Goal: Task Accomplishment & Management: Complete application form

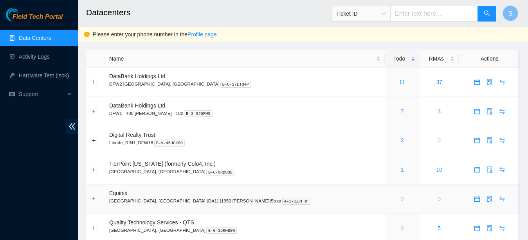
click at [191, 190] on td "Equinix [GEOGRAPHIC_DATA], [GEOGRAPHIC_DATA] (DA1) {1950 [PERSON_NAME]}5b gr A-…" at bounding box center [245, 199] width 280 height 29
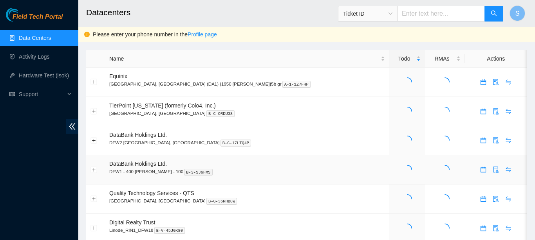
click at [250, 163] on td "DataBank Holdings Ltd. DFW1 - 400 S. Akard - 100 B-3-SJ6FMS" at bounding box center [247, 169] width 284 height 29
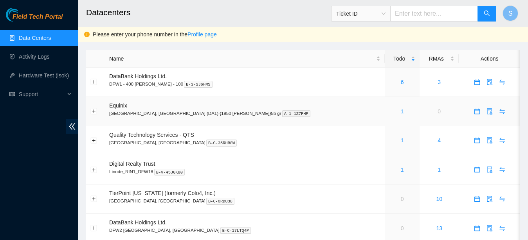
click at [401, 110] on link "1" at bounding box center [402, 111] width 3 height 6
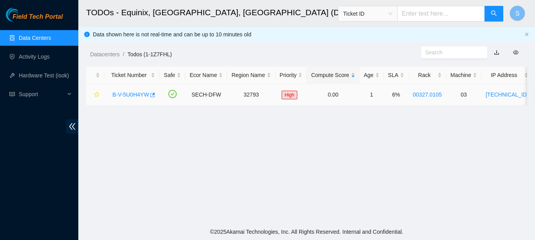
click at [139, 95] on link "B-V-5U0H4YW" at bounding box center [130, 95] width 36 height 6
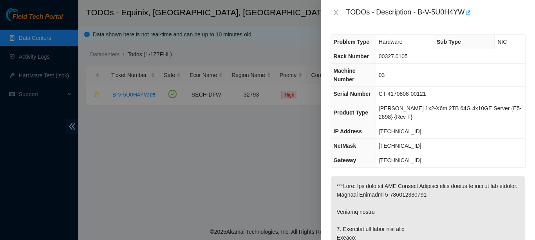
click at [422, 161] on td "23.57.102.1" at bounding box center [450, 160] width 150 height 14
click at [227, 58] on div at bounding box center [267, 120] width 535 height 240
click at [336, 7] on div "TODOs - Description - B-V-5U0H4YW" at bounding box center [427, 12] width 195 height 13
click at [334, 14] on icon "close" at bounding box center [336, 12] width 6 height 6
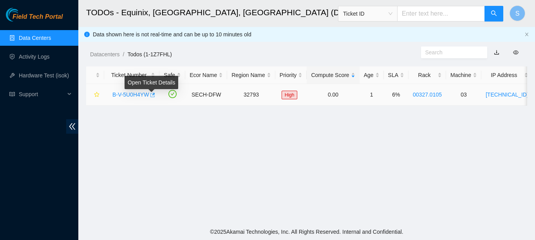
click at [152, 98] on span "button" at bounding box center [151, 95] width 5 height 6
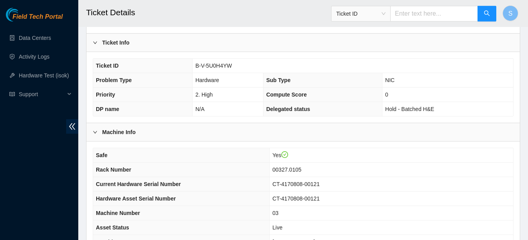
scroll to position [248, 0]
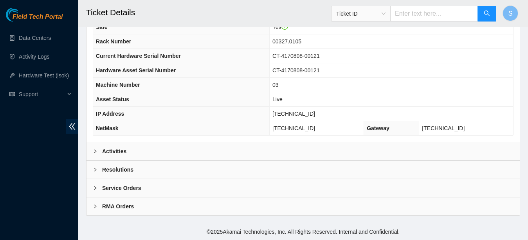
click at [104, 177] on div "Resolutions" at bounding box center [303, 170] width 433 height 18
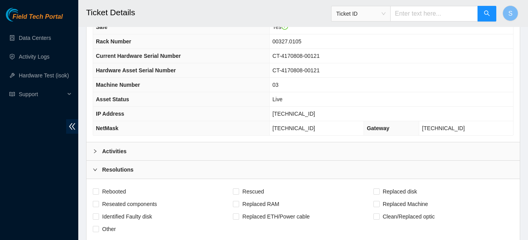
click at [107, 157] on div "Activities" at bounding box center [303, 152] width 433 height 18
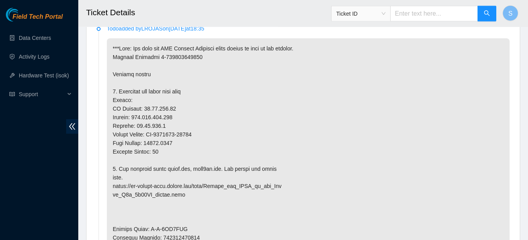
scroll to position [391, 0]
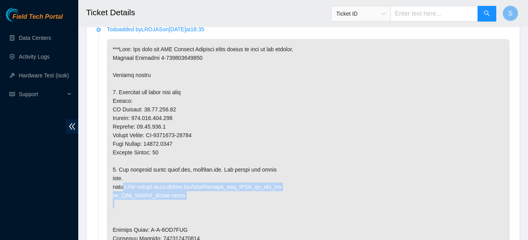
drag, startPoint x: 185, startPoint y: 214, endPoint x: 113, endPoint y: 207, distance: 72.4
click at [113, 207] on p at bounding box center [308, 238] width 403 height 399
copy p "https://ft-portal-docs.akamai.com/wiki/Update_the_BIOS_on_the_Cia ra_X6m_4x10GE…"
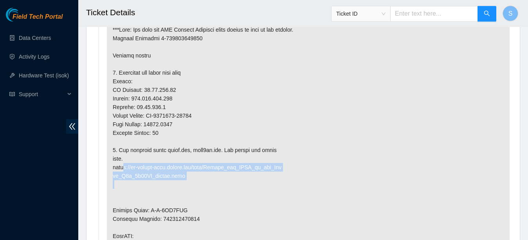
scroll to position [411, 0]
click at [239, 183] on p at bounding box center [308, 218] width 403 height 399
drag, startPoint x: 208, startPoint y: 184, endPoint x: 249, endPoint y: 182, distance: 40.8
click at [249, 182] on p at bounding box center [308, 218] width 403 height 399
copy p "Update_the_BIOS"
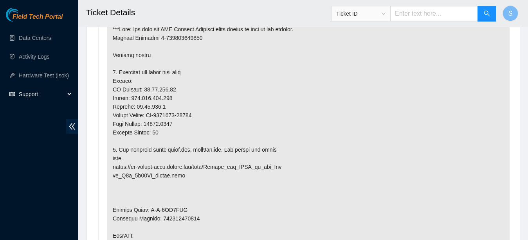
click at [60, 93] on span "Support" at bounding box center [42, 95] width 46 height 16
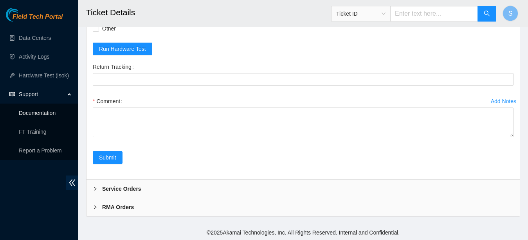
scroll to position [1780, 0]
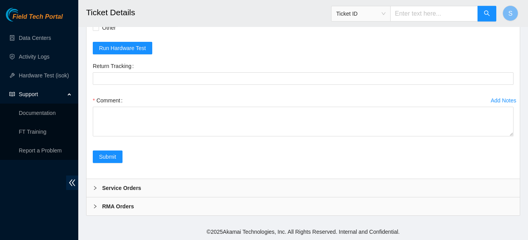
checkbox input "true"
click at [98, 30] on input "Other" at bounding box center [95, 27] width 5 height 5
checkbox input "true"
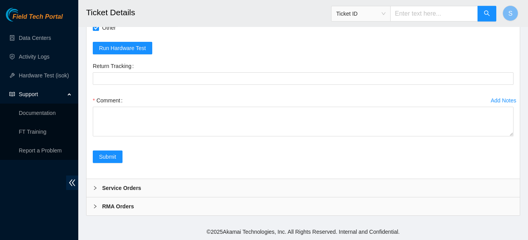
checkbox input "true"
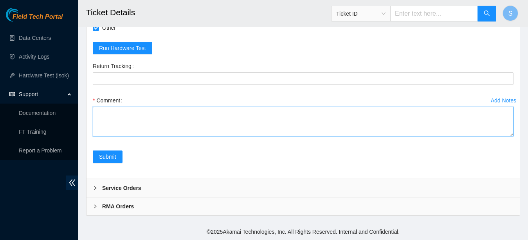
click at [161, 137] on textarea "Comment" at bounding box center [303, 122] width 421 height 30
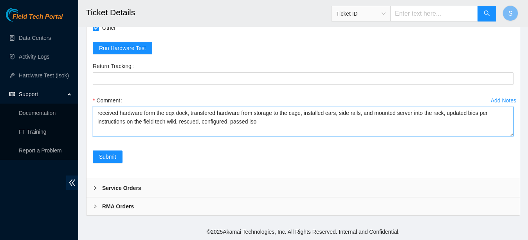
type textarea "received hardware form the eqx dock, transfered hardware from storage to the ca…"
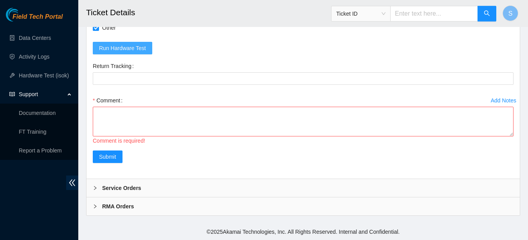
click at [133, 52] on span "Run Hardware Test" at bounding box center [122, 48] width 47 height 9
click at [132, 52] on span "Run Hardware Test" at bounding box center [122, 48] width 47 height 9
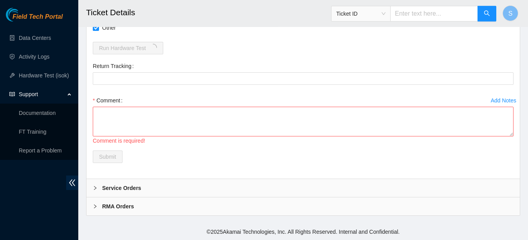
scroll to position [1838, 0]
click at [156, 105] on div "Comment" at bounding box center [303, 100] width 421 height 13
click at [153, 118] on textarea "Comment" at bounding box center [303, 122] width 421 height 30
paste textarea "received hardware form the eqx dock, transfered hardware from storage to the ca…"
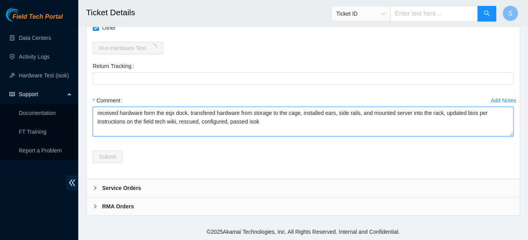
scroll to position [1829, 0]
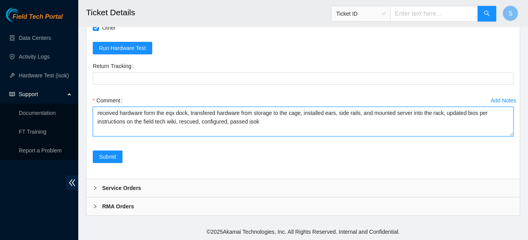
click at [467, 137] on textarea "received hardware form the eqx dock, transfered hardware from storage to the ca…" at bounding box center [303, 122] width 421 height 30
click at [443, 126] on textarea "received hardware form the eqx dock, transfered hardware from storage to the ca…" at bounding box center [303, 122] width 421 height 30
click at [203, 123] on textarea "received hardware form the eqx dock, transfered hardware from storage to the ca…" at bounding box center [303, 122] width 421 height 30
type textarea "received hardware form the eqx dock, transferred hardware from storage to the c…"
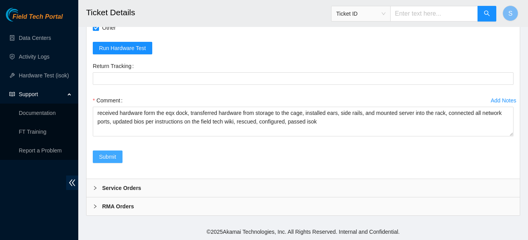
click at [119, 163] on button "Submit" at bounding box center [108, 157] width 30 height 13
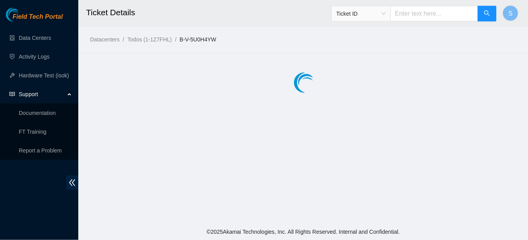
scroll to position [0, 0]
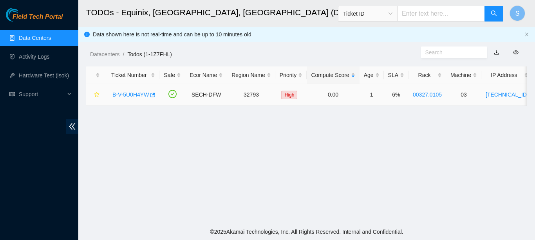
click at [139, 100] on div "B-V-5U0H4YW" at bounding box center [131, 94] width 47 height 13
click at [138, 96] on link "B-V-5U0H4YW" at bounding box center [130, 95] width 36 height 6
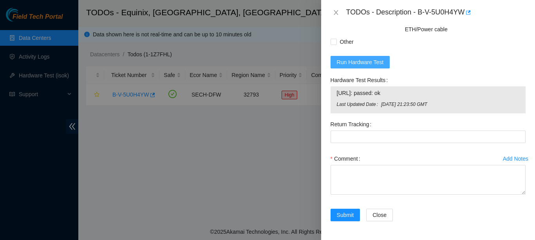
scroll to position [685, 0]
